Goal: Information Seeking & Learning: Learn about a topic

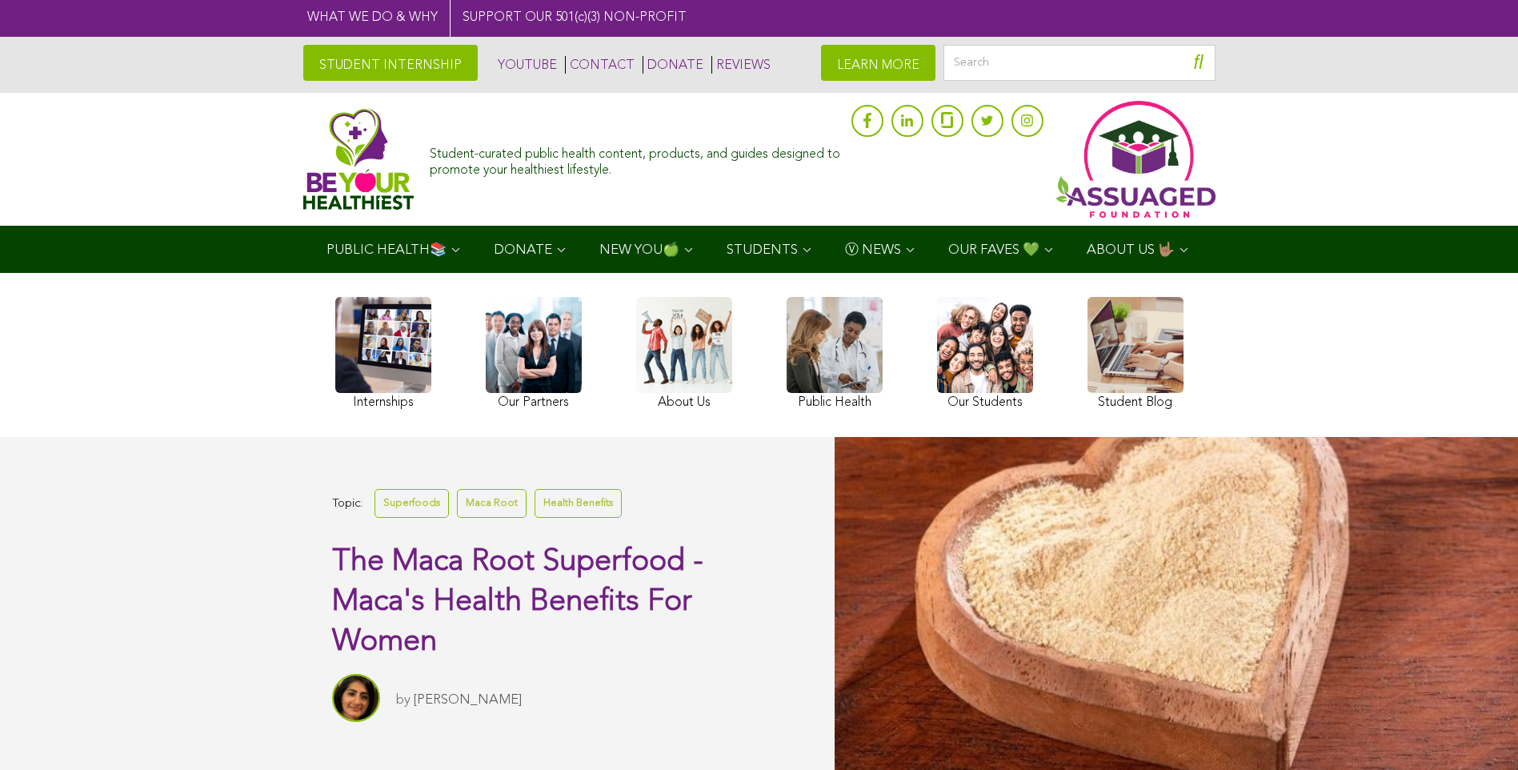
click at [350, 400] on link at bounding box center [383, 355] width 96 height 117
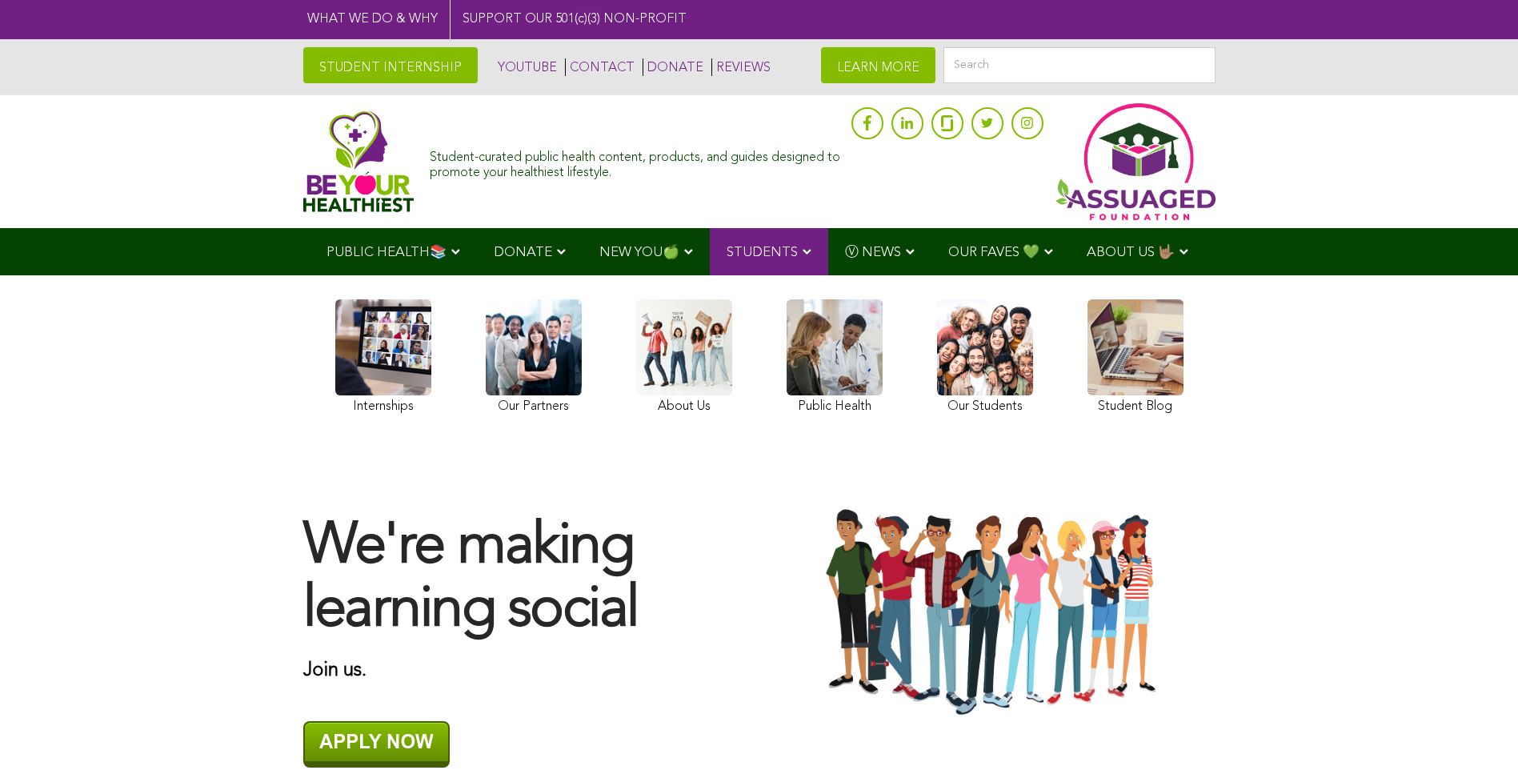
click at [946, 769] on div "We're making learning social Join us." at bounding box center [759, 613] width 945 height 341
click at [838, 56] on link "LEARN MORE" at bounding box center [878, 65] width 114 height 36
